Goal: Task Accomplishment & Management: Manage account settings

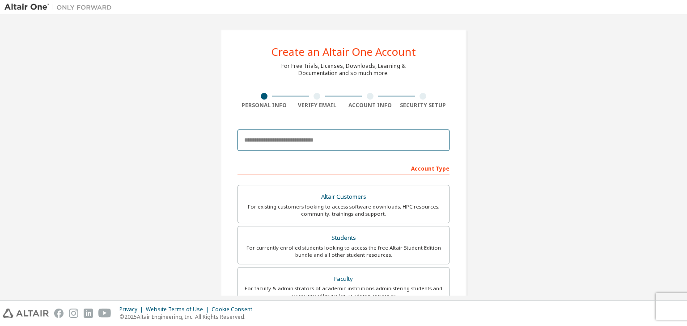
click at [325, 144] on input "email" at bounding box center [343, 140] width 212 height 21
type input "**********"
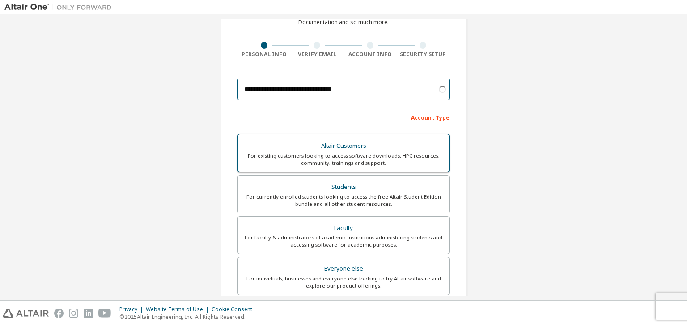
scroll to position [54, 0]
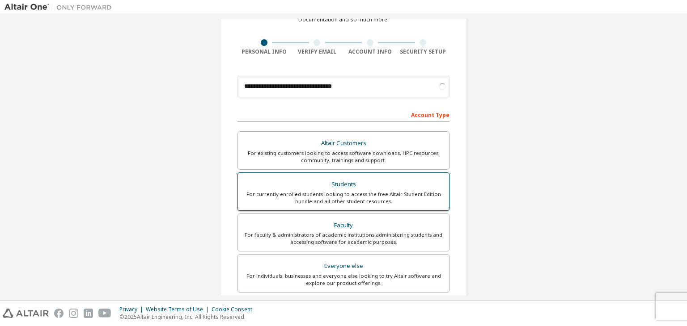
click at [348, 186] on div "Students" at bounding box center [343, 184] width 200 height 13
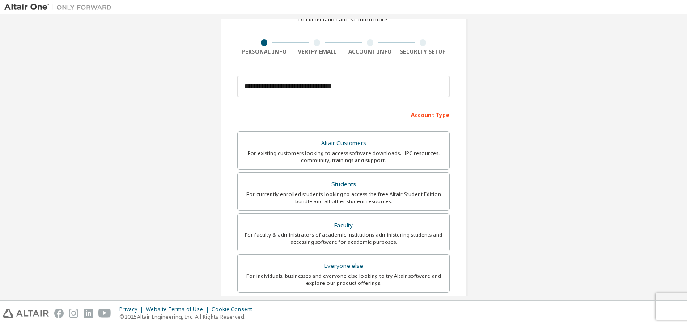
click at [367, 119] on div "Account Type" at bounding box center [343, 114] width 212 height 14
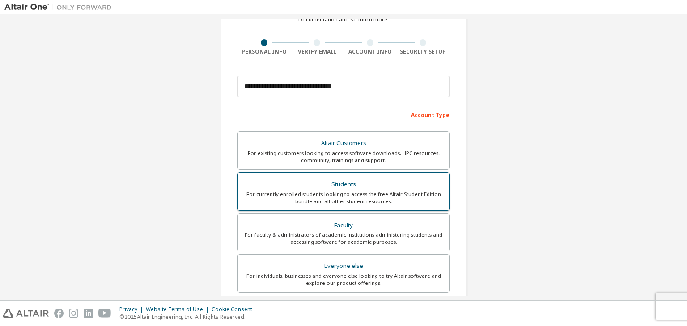
click at [374, 191] on div "For currently enrolled students looking to access the free Altair Student Editi…" at bounding box center [343, 198] width 200 height 14
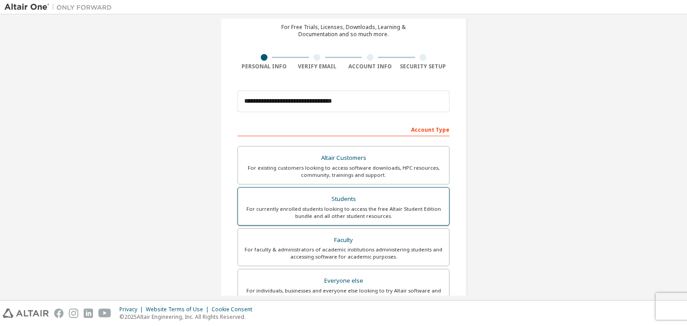
scroll to position [38, 0]
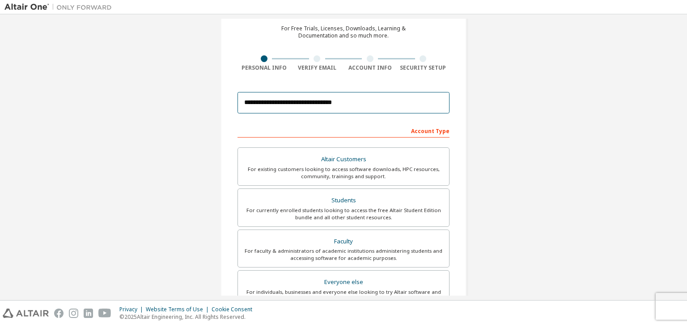
click at [372, 99] on input "**********" at bounding box center [343, 102] width 212 height 21
drag, startPoint x: 372, startPoint y: 99, endPoint x: 217, endPoint y: 102, distance: 155.6
click at [217, 102] on div "**********" at bounding box center [343, 218] width 267 height 474
click at [363, 103] on input "**********" at bounding box center [343, 102] width 212 height 21
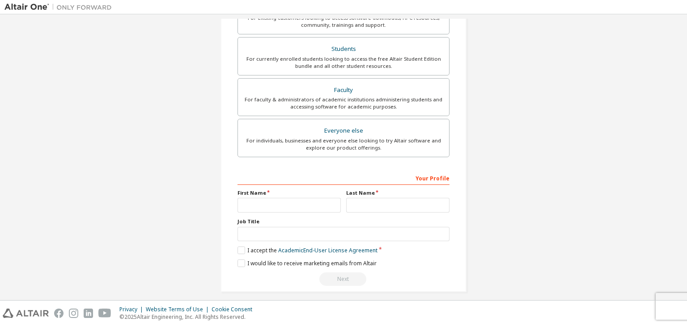
scroll to position [190, 0]
click at [287, 203] on input "text" at bounding box center [288, 205] width 103 height 15
type input "*********"
click at [364, 204] on input "text" at bounding box center [397, 205] width 103 height 15
type input "**********"
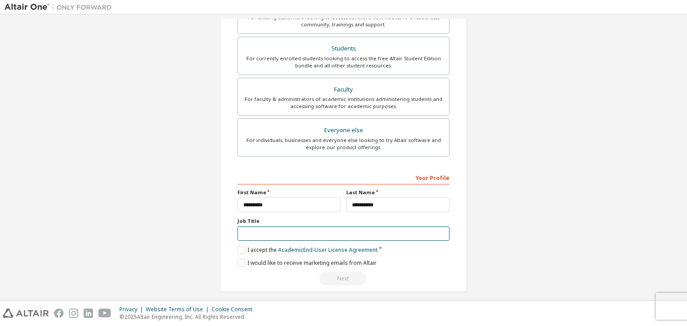
click at [329, 231] on input "text" at bounding box center [343, 234] width 212 height 15
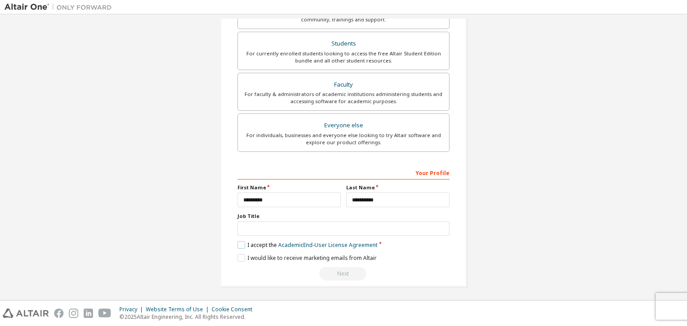
click at [239, 245] on label "I accept the Academic End-User License Agreement" at bounding box center [307, 245] width 140 height 8
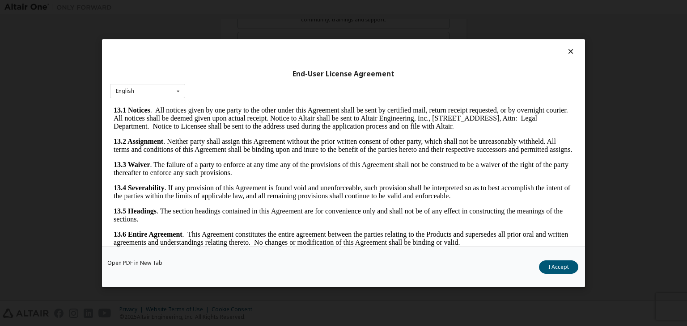
scroll to position [1494, 0]
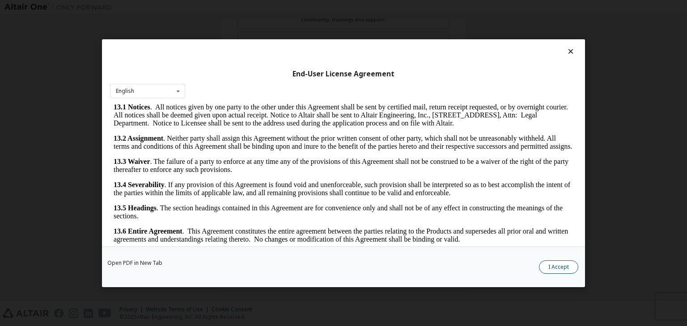
click at [551, 267] on button "I Accept" at bounding box center [558, 267] width 39 height 13
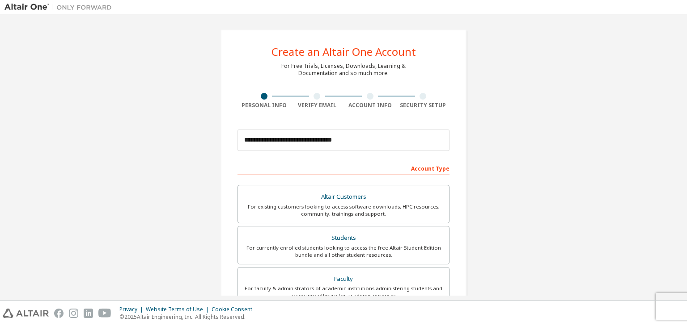
scroll to position [195, 0]
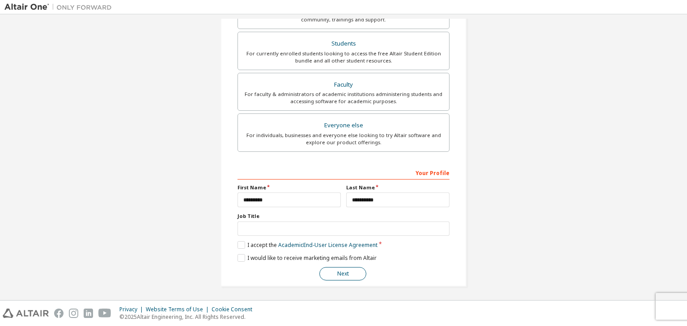
click at [343, 272] on button "Next" at bounding box center [342, 273] width 47 height 13
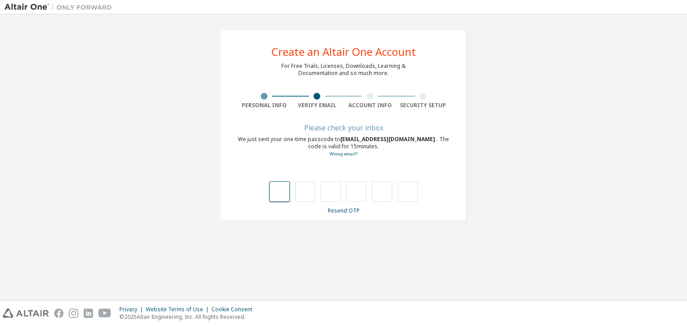
click at [273, 194] on input "text" at bounding box center [279, 192] width 20 height 21
type input "*"
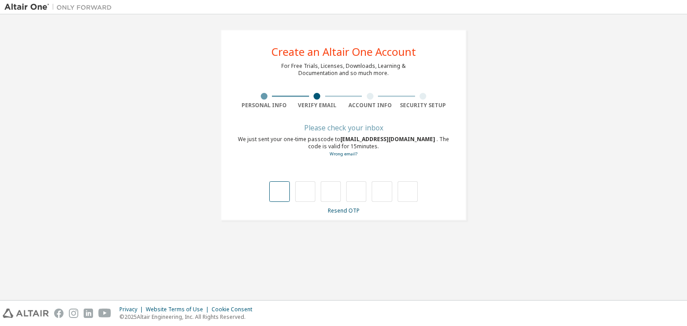
type input "*"
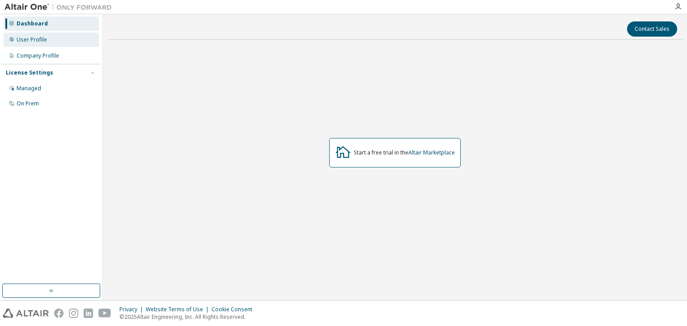
click at [45, 40] on div "User Profile" at bounding box center [32, 39] width 30 height 7
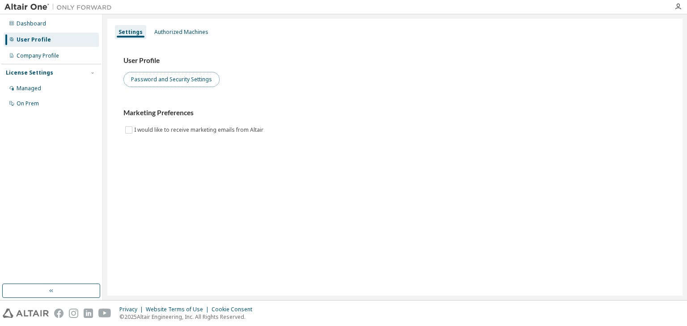
click at [170, 82] on button "Password and Security Settings" at bounding box center [171, 79] width 96 height 15
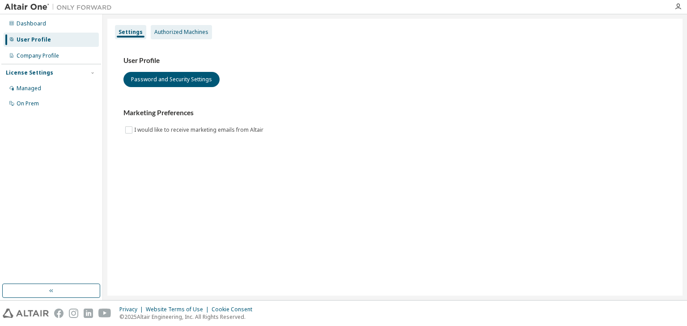
click at [161, 30] on div "Authorized Machines" at bounding box center [181, 32] width 54 height 7
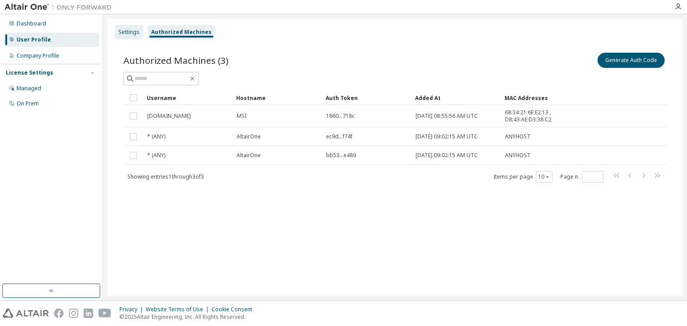
click at [129, 34] on div "Settings" at bounding box center [128, 32] width 21 height 7
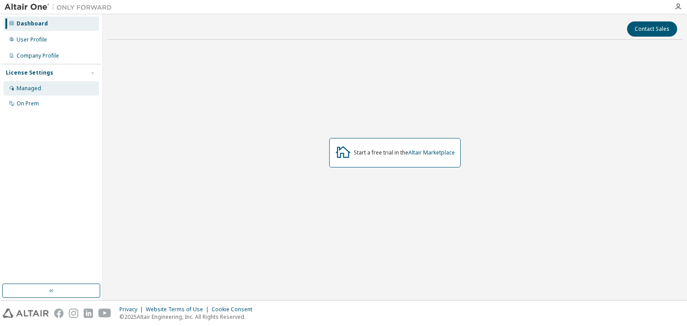
click at [29, 90] on div "Managed" at bounding box center [29, 88] width 25 height 7
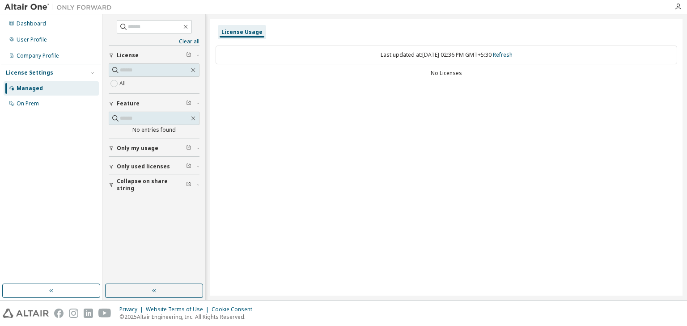
click at [151, 168] on span "Only used licenses" at bounding box center [143, 166] width 53 height 7
click at [192, 72] on icon "button" at bounding box center [193, 70] width 7 height 7
click at [194, 66] on button "button" at bounding box center [193, 70] width 8 height 8
click at [193, 113] on span at bounding box center [154, 118] width 91 height 13
click at [145, 66] on input "text" at bounding box center [154, 70] width 69 height 9
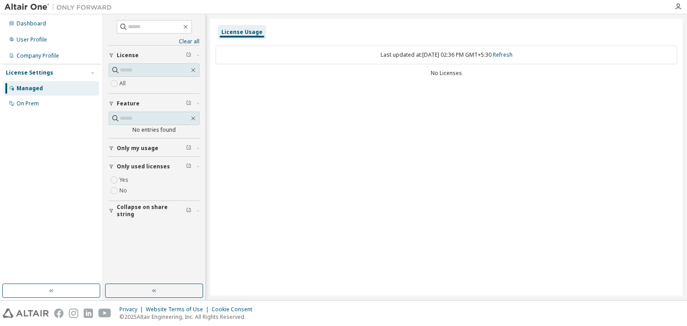
click at [274, 100] on div "License Usage Last updated at: Wed 2025-10-01 02:36 PM GMT+5:30 Refresh No Lice…" at bounding box center [446, 157] width 472 height 277
click at [169, 289] on button "button" at bounding box center [154, 291] width 98 height 14
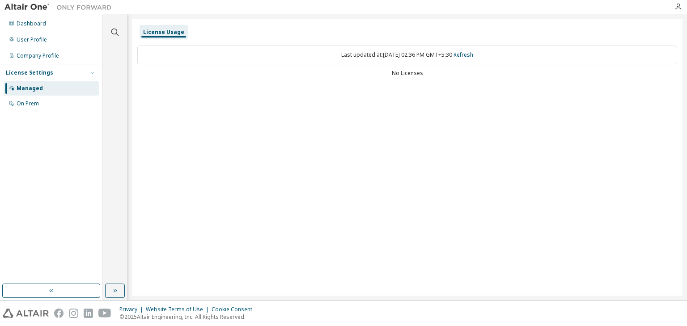
click at [91, 72] on icon "button" at bounding box center [92, 72] width 5 height 5
click at [62, 88] on div "Managed" at bounding box center [51, 88] width 95 height 14
click at [32, 21] on div "Dashboard" at bounding box center [32, 23] width 30 height 7
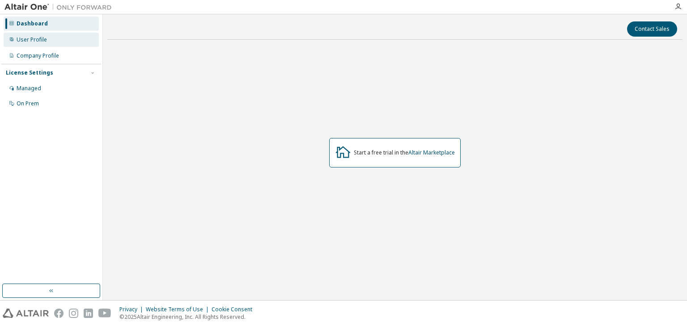
click at [34, 37] on div "User Profile" at bounding box center [32, 39] width 30 height 7
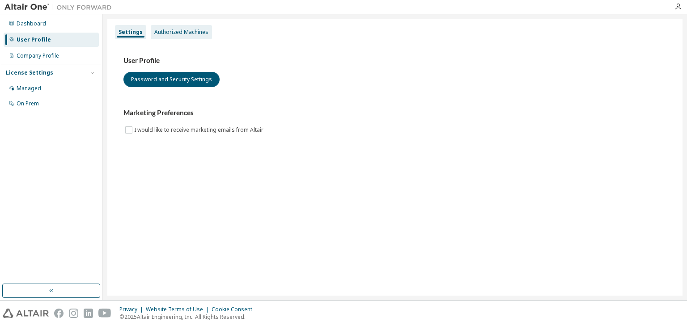
click at [163, 34] on div "Authorized Machines" at bounding box center [181, 32] width 54 height 7
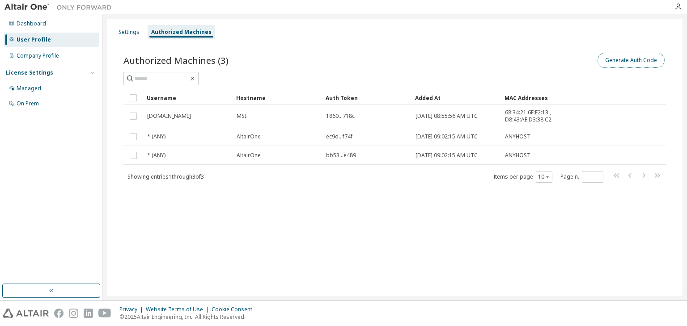
click at [624, 61] on button "Generate Auth Code" at bounding box center [630, 60] width 67 height 15
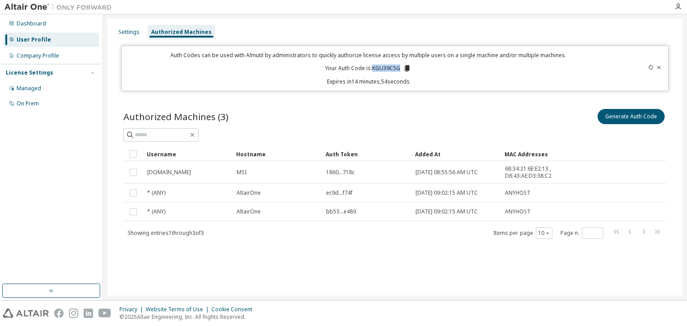
drag, startPoint x: 373, startPoint y: 69, endPoint x: 401, endPoint y: 69, distance: 27.7
click at [401, 69] on p "Your Auth Code is: KGU39C5G" at bounding box center [368, 68] width 86 height 8
click at [407, 70] on icon at bounding box center [407, 68] width 5 height 6
click at [539, 102] on div "Authorized Machines (3) Generate Auth Code Clear Load Save Save As Field Operat…" at bounding box center [395, 180] width 564 height 166
click at [460, 182] on td "2025-10-01 08:55:56 AM UTC" at bounding box center [455, 172] width 89 height 22
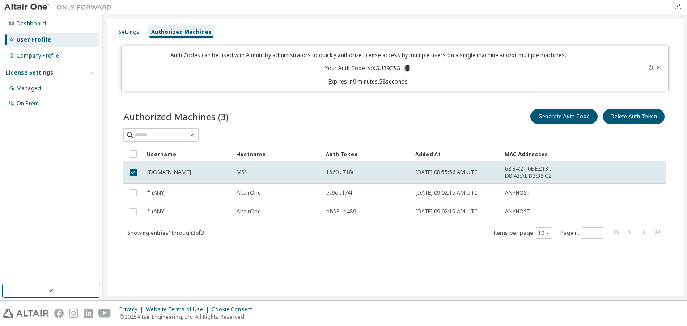
click at [440, 99] on div "Authorized Machines (3) Generate Auth Code Delete Auth Token Clear Load Save Sa…" at bounding box center [395, 180] width 564 height 166
click at [661, 66] on icon at bounding box center [658, 67] width 5 height 5
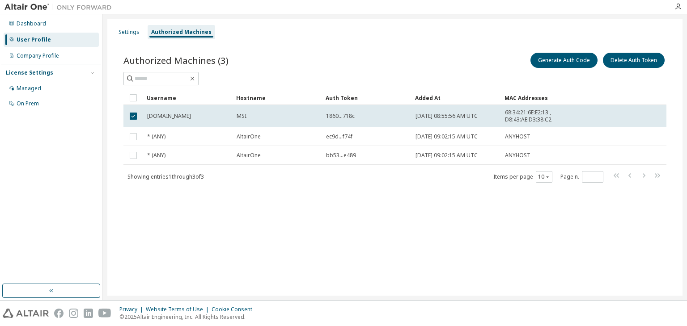
click at [473, 79] on div at bounding box center [394, 78] width 543 height 13
click at [322, 49] on div "Authorized Machines (3) Generate Auth Code Delete Auth Token Clear Load Save Sa…" at bounding box center [395, 123] width 564 height 166
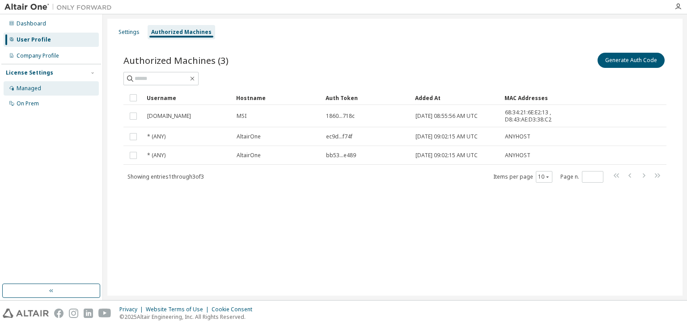
click at [43, 87] on div "Managed" at bounding box center [51, 88] width 95 height 14
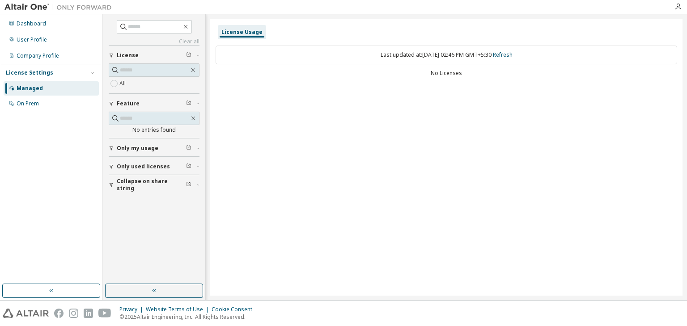
click at [413, 89] on div "License Usage Last updated at: Wed 2025-10-01 02:46 PM GMT+5:30 Refresh No Lice…" at bounding box center [446, 157] width 472 height 277
click at [322, 104] on div "License Usage Last updated at: Wed 2025-10-01 02:46 PM GMT+5:30 Refresh No Lice…" at bounding box center [446, 157] width 472 height 277
click at [148, 130] on div "No entries found" at bounding box center [154, 130] width 91 height 7
click at [36, 103] on div "On Prem" at bounding box center [28, 103] width 22 height 7
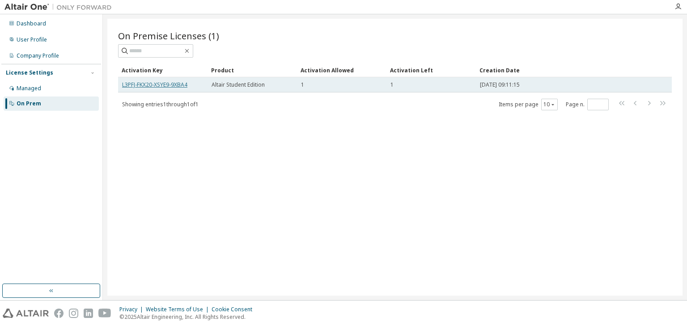
click at [141, 88] on link "L3PFJ-FKX20-XSYE9-9XBA4" at bounding box center [154, 85] width 65 height 8
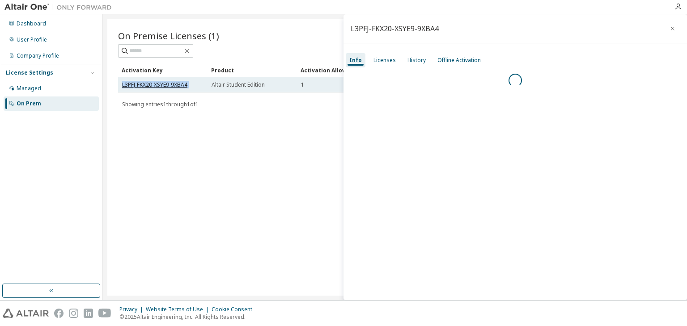
click at [141, 88] on link "L3PFJ-FKX20-XSYE9-9XBA4" at bounding box center [154, 85] width 65 height 8
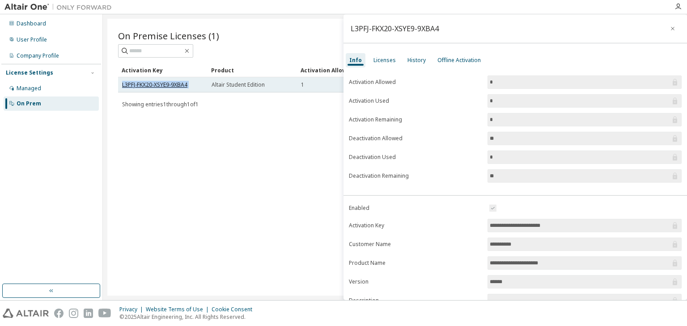
click at [141, 88] on link "L3PFJ-FKX20-XSYE9-9XBA4" at bounding box center [154, 85] width 65 height 8
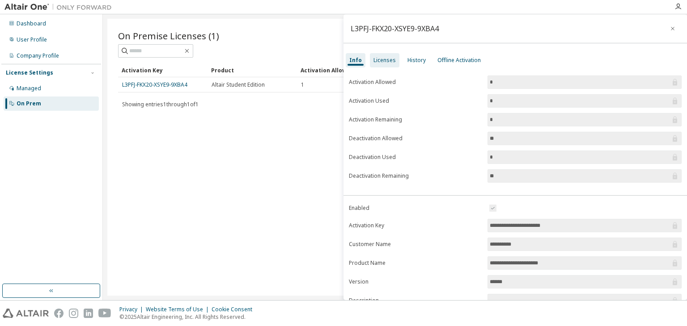
click at [386, 61] on div "Licenses" at bounding box center [384, 60] width 22 height 7
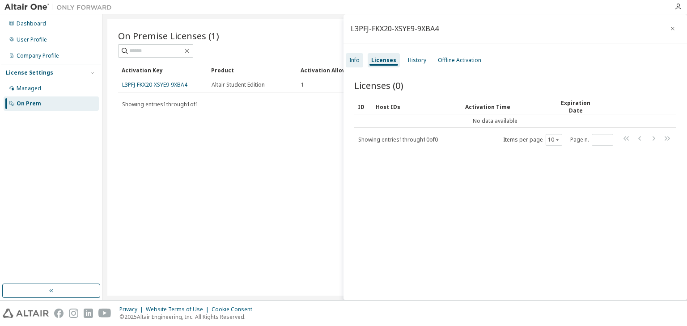
click at [356, 61] on div "Info" at bounding box center [354, 60] width 10 height 7
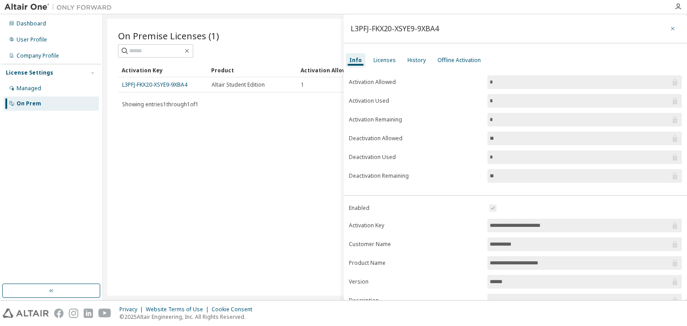
click at [669, 29] on icon "button" at bounding box center [672, 28] width 6 height 7
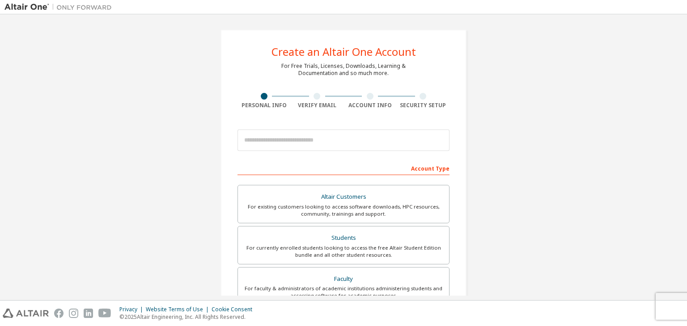
click at [132, 138] on div "Create an Altair One Account For Free Trials, Licenses, Downloads, Learning & D…" at bounding box center [343, 256] width 678 height 474
